Goal: Task Accomplishment & Management: Manage account settings

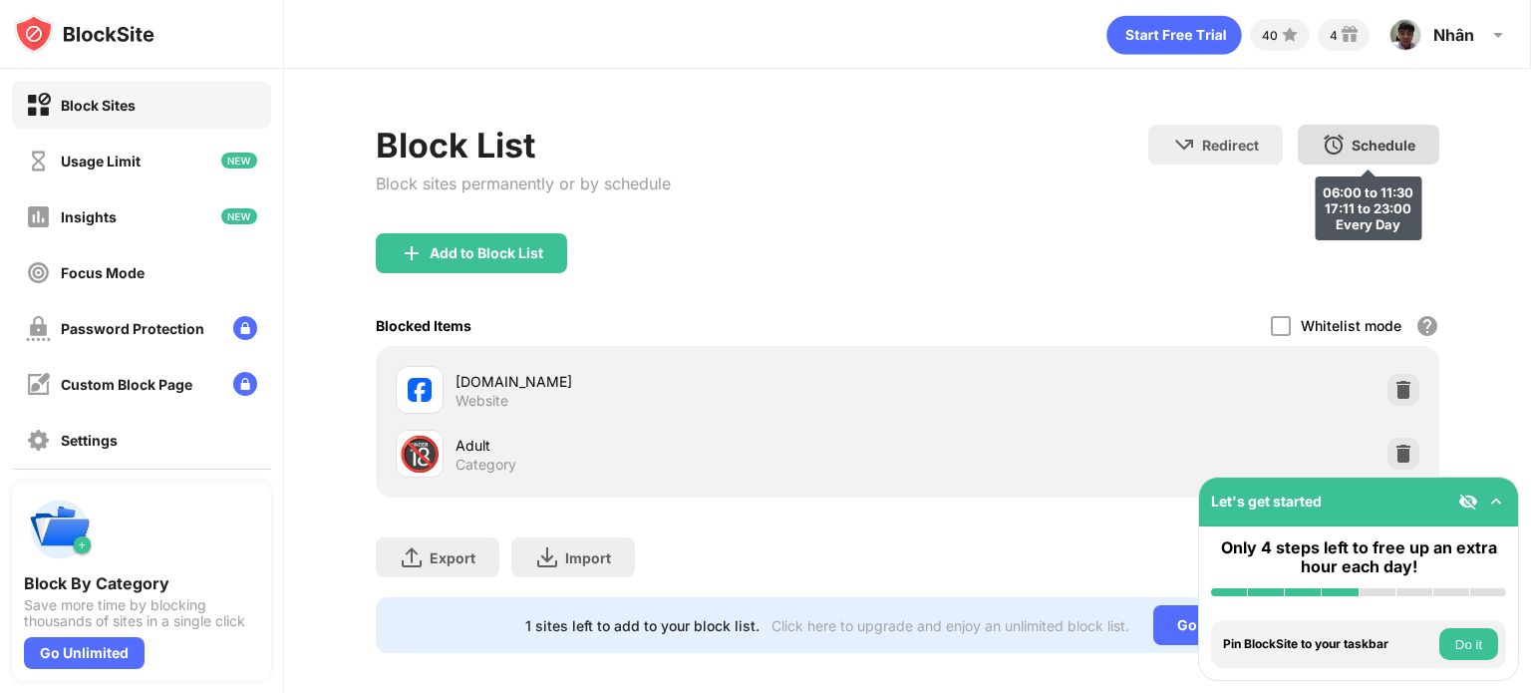
click at [1351, 150] on div "Schedule" at bounding box center [1383, 145] width 64 height 17
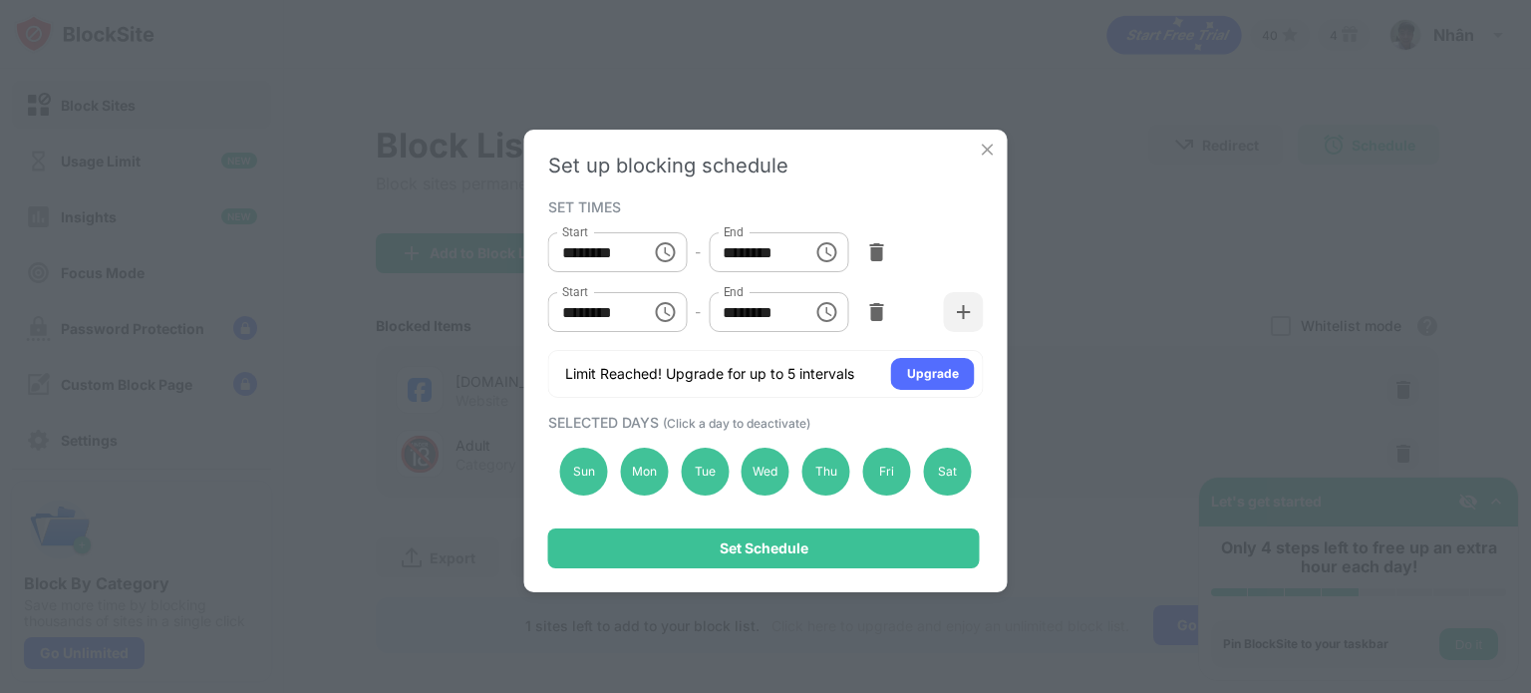
drag, startPoint x: 985, startPoint y: 148, endPoint x: 992, endPoint y: 12, distance: 136.7
click at [985, 146] on img at bounding box center [988, 150] width 20 height 20
